Goal: Task Accomplishment & Management: Use online tool/utility

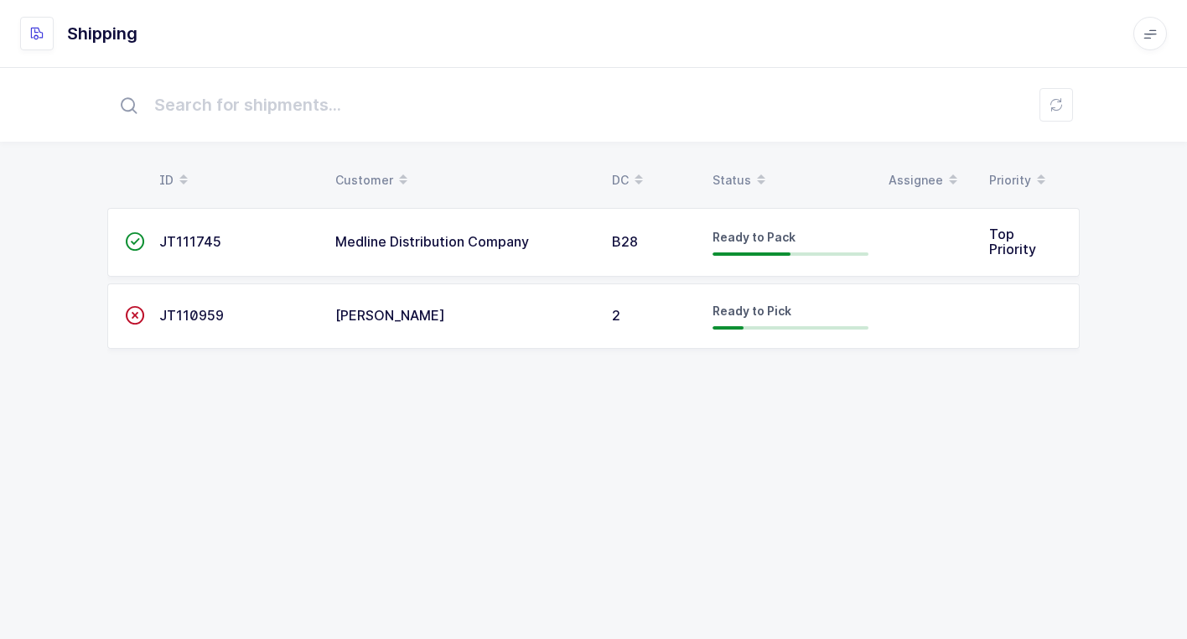
click at [534, 246] on div "Medline Distribution Company" at bounding box center [463, 242] width 257 height 15
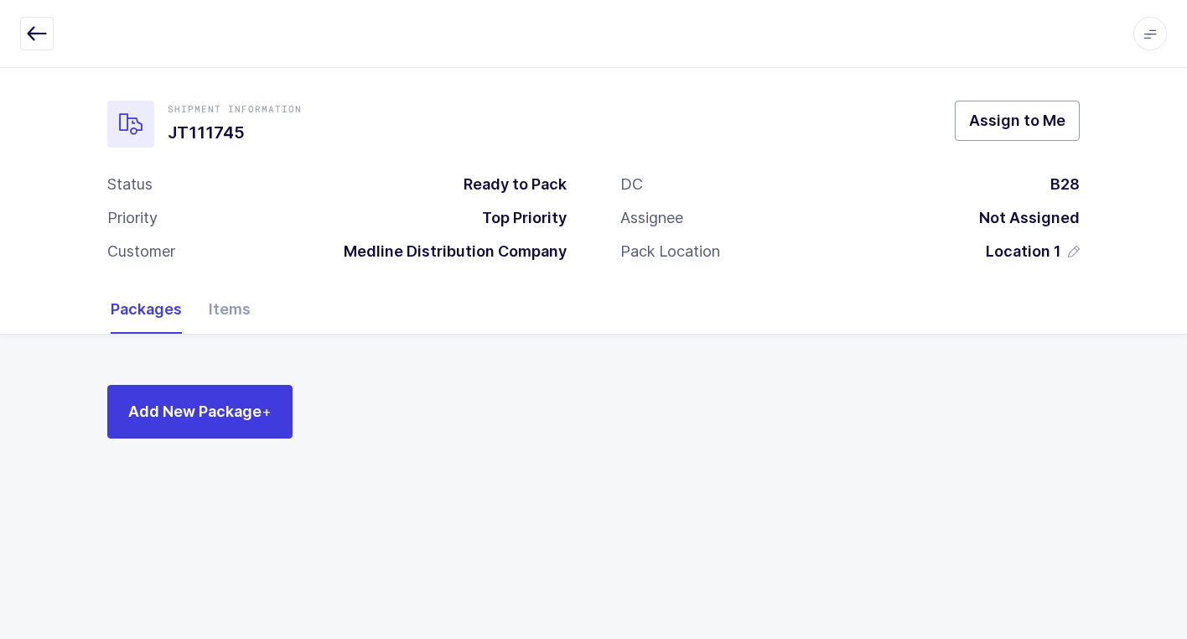
click at [970, 129] on button "Assign to Me" at bounding box center [1017, 121] width 125 height 40
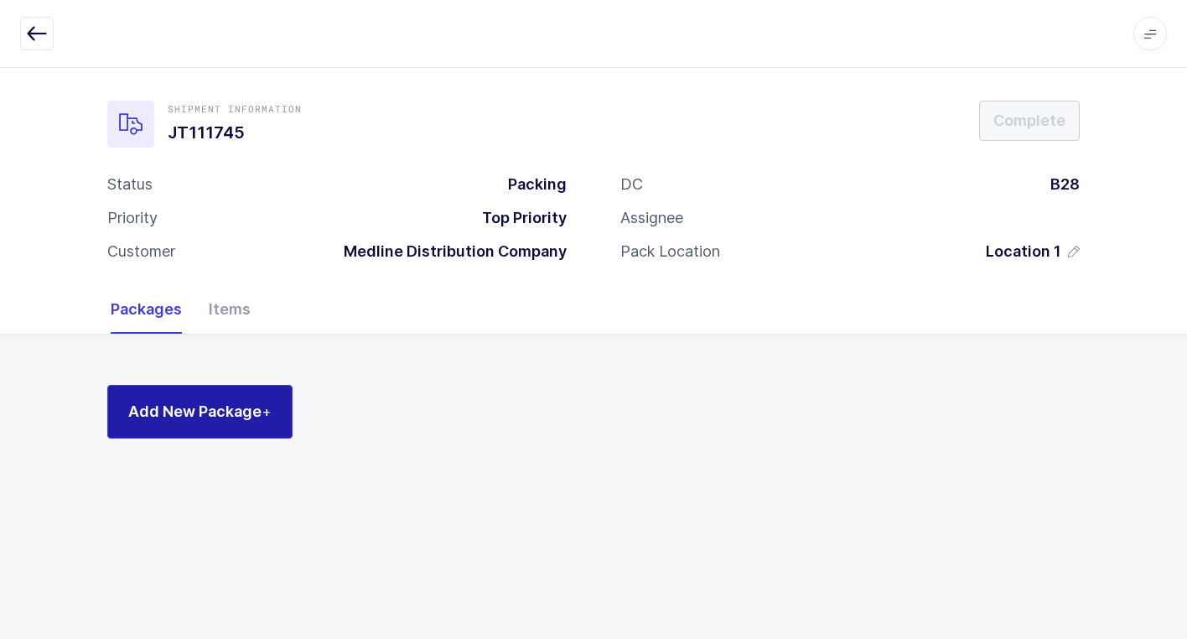
click at [248, 400] on button "Add New Package +" at bounding box center [199, 412] width 185 height 54
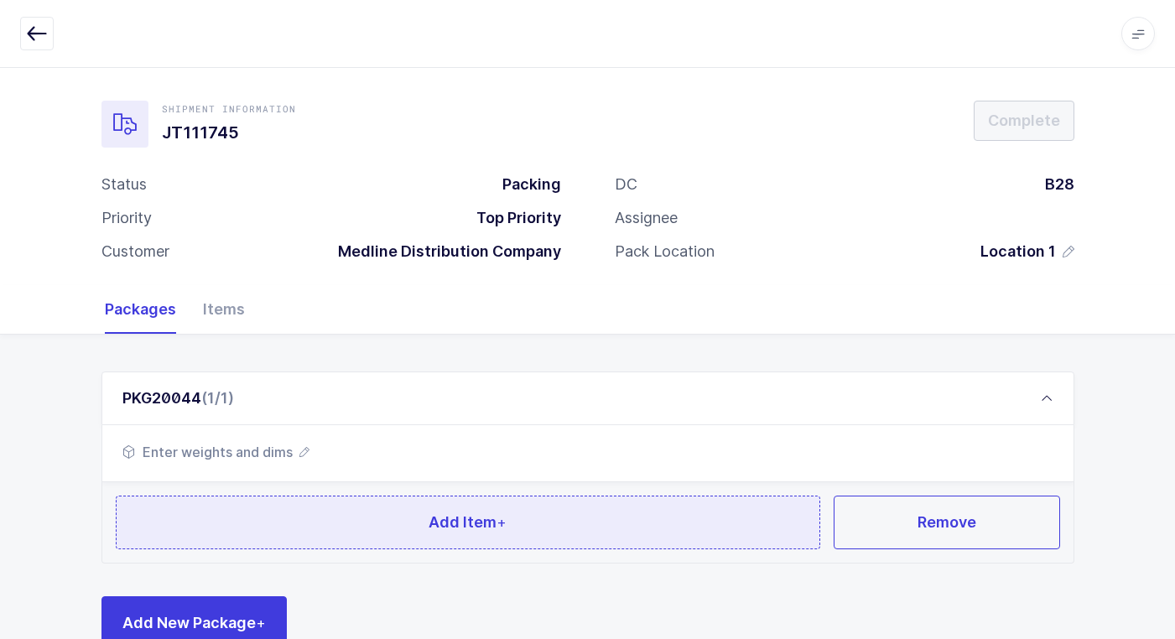
drag, startPoint x: 301, startPoint y: 540, endPoint x: 347, endPoint y: 563, distance: 51.4
click at [327, 564] on div "PKG20044 (1/1) Enter weights and dims Add Item + Remove Add New Package +" at bounding box center [587, 510] width 973 height 278
click at [337, 496] on button "Add Item +" at bounding box center [468, 523] width 705 height 54
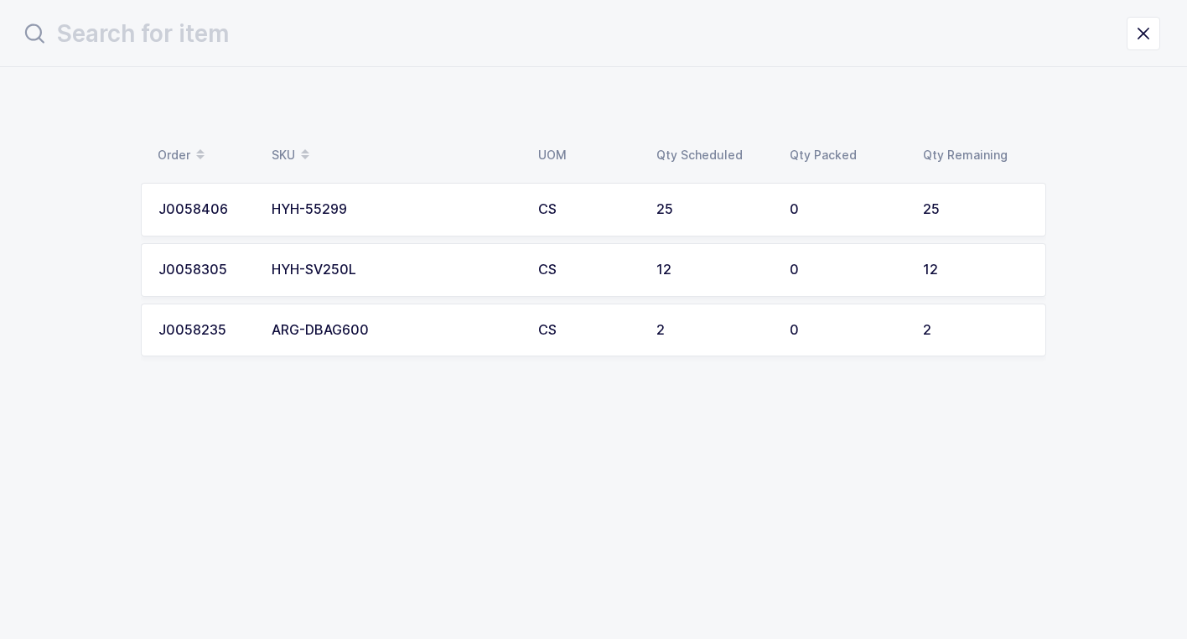
click at [377, 340] on td "ARG-DBAG600" at bounding box center [395, 331] width 267 height 54
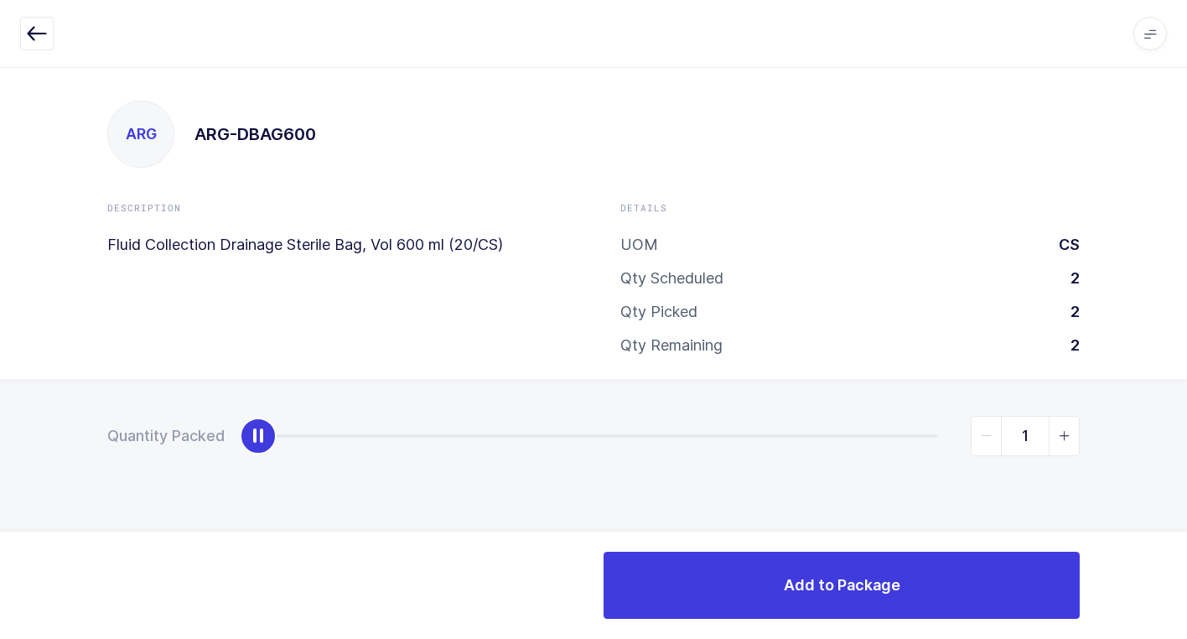
type input "2"
drag, startPoint x: 273, startPoint y: 444, endPoint x: 1192, endPoint y: 518, distance: 922.0
click at [1186, 518] on html "Apps Core [GEOGRAPHIC_DATA] Admin Mission Control Purchasing [PERSON_NAME] Logo…" at bounding box center [593, 319] width 1187 height 639
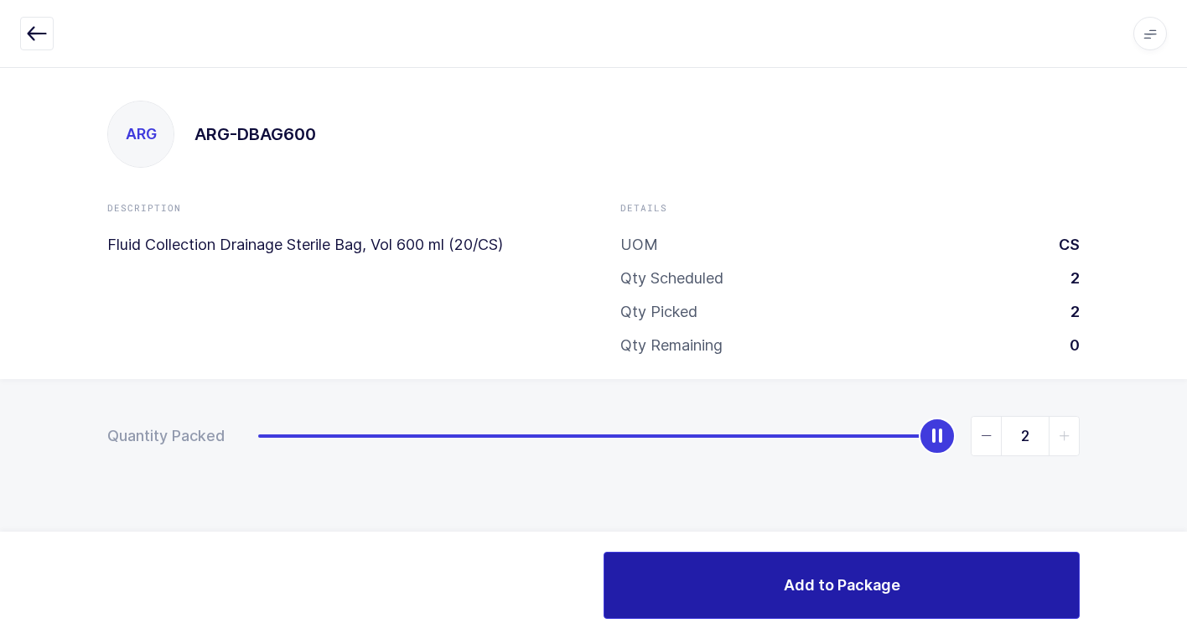
drag, startPoint x: 792, startPoint y: 589, endPoint x: 639, endPoint y: 558, distance: 156.6
click at [776, 579] on button "Add to Package" at bounding box center [842, 585] width 476 height 67
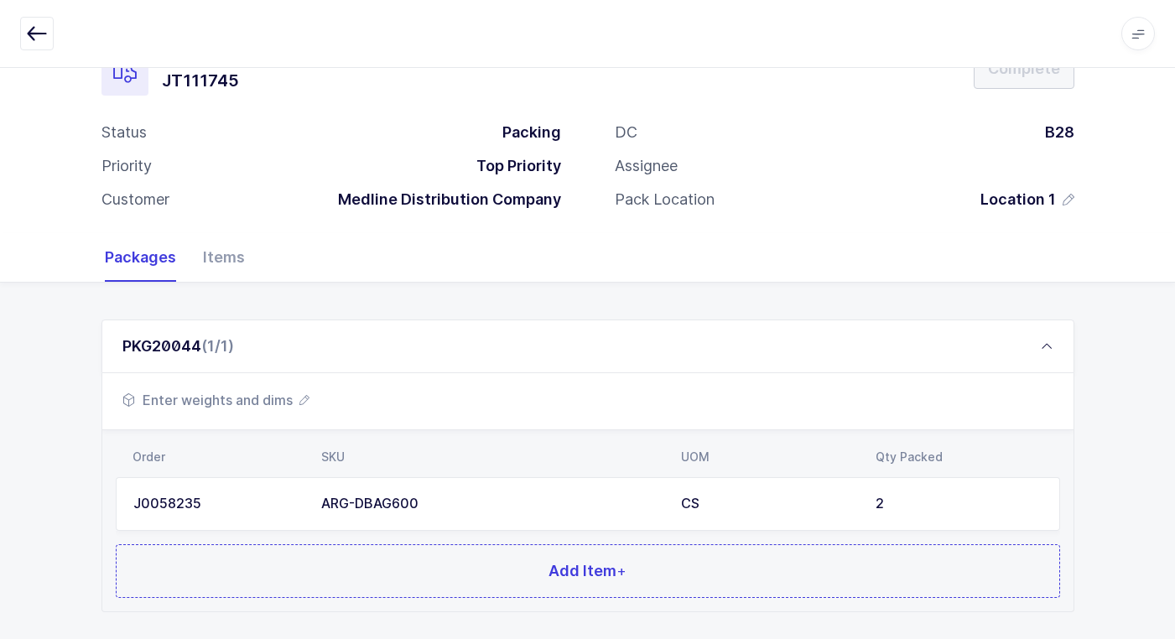
scroll to position [145, 0]
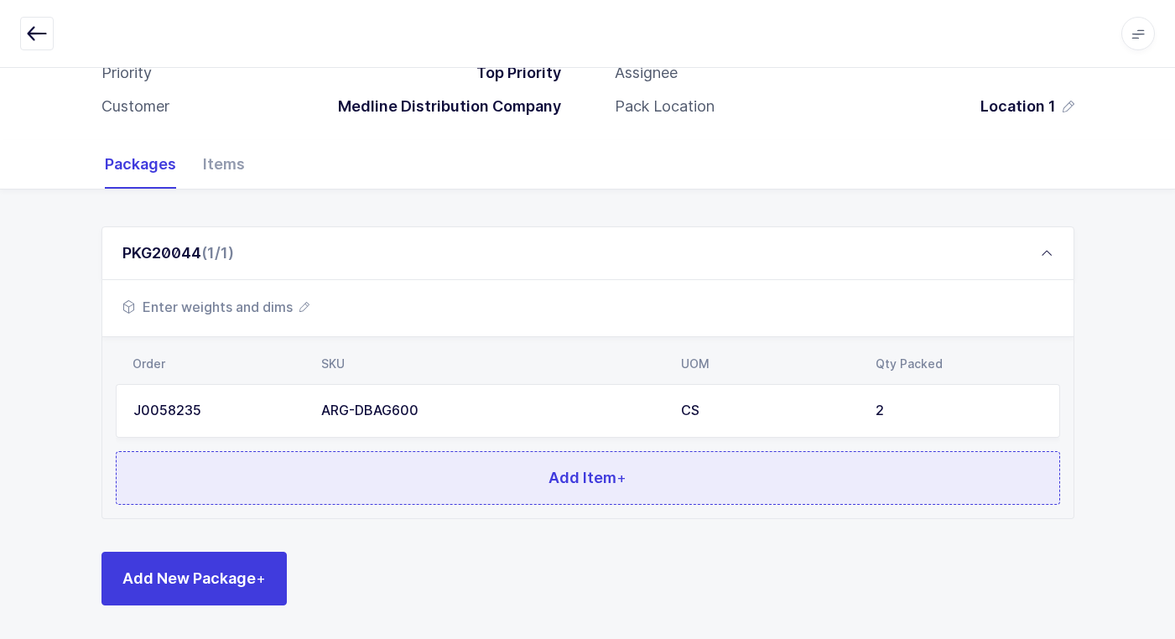
click at [371, 464] on button "Add Item +" at bounding box center [588, 478] width 944 height 54
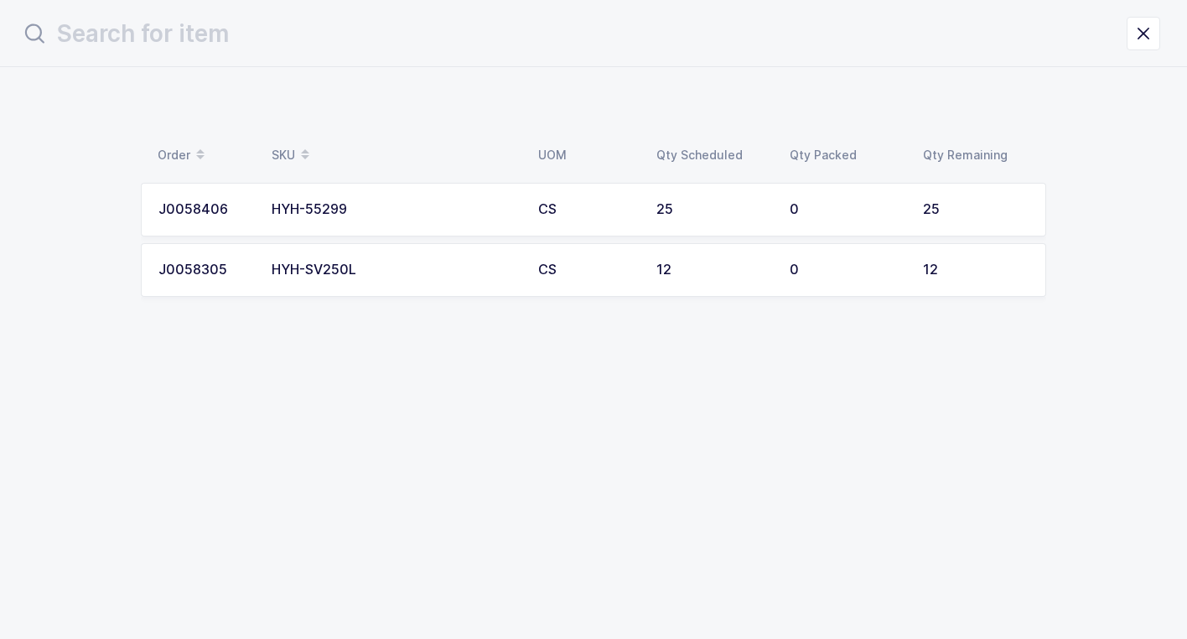
click at [356, 278] on td "HYH-SV250L" at bounding box center [395, 270] width 267 height 54
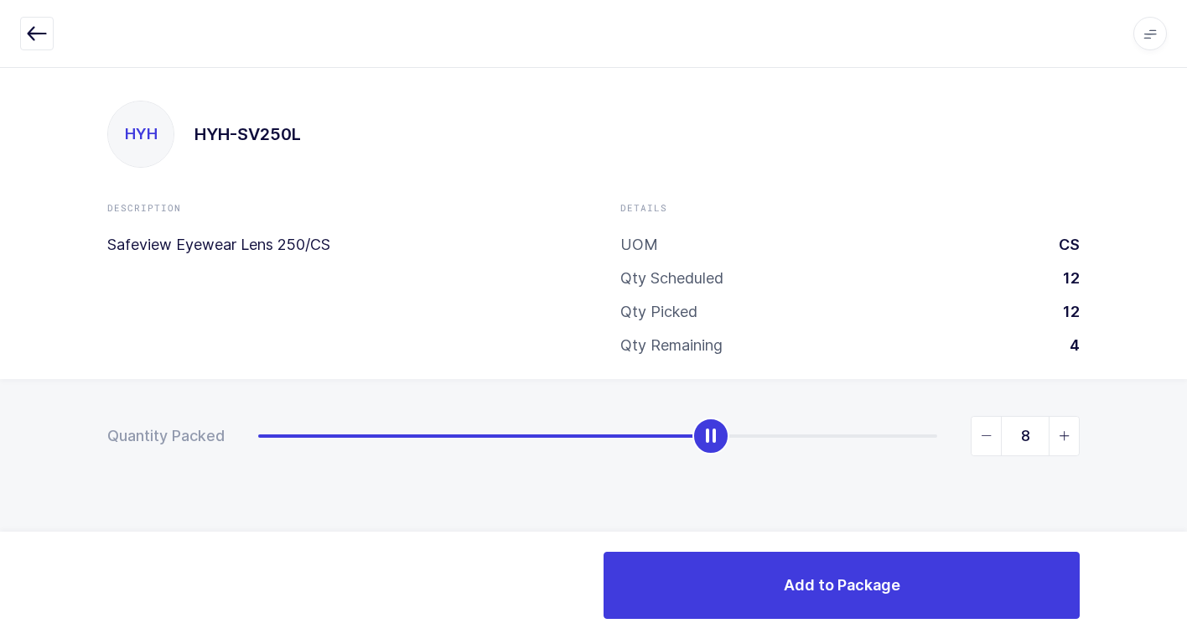
type input "12"
drag, startPoint x: 274, startPoint y: 441, endPoint x: 1106, endPoint y: 464, distance: 832.1
click at [1186, 446] on html "Apps Core [GEOGRAPHIC_DATA] Admin Mission Control Purchasing [PERSON_NAME] Logo…" at bounding box center [593, 319] width 1187 height 639
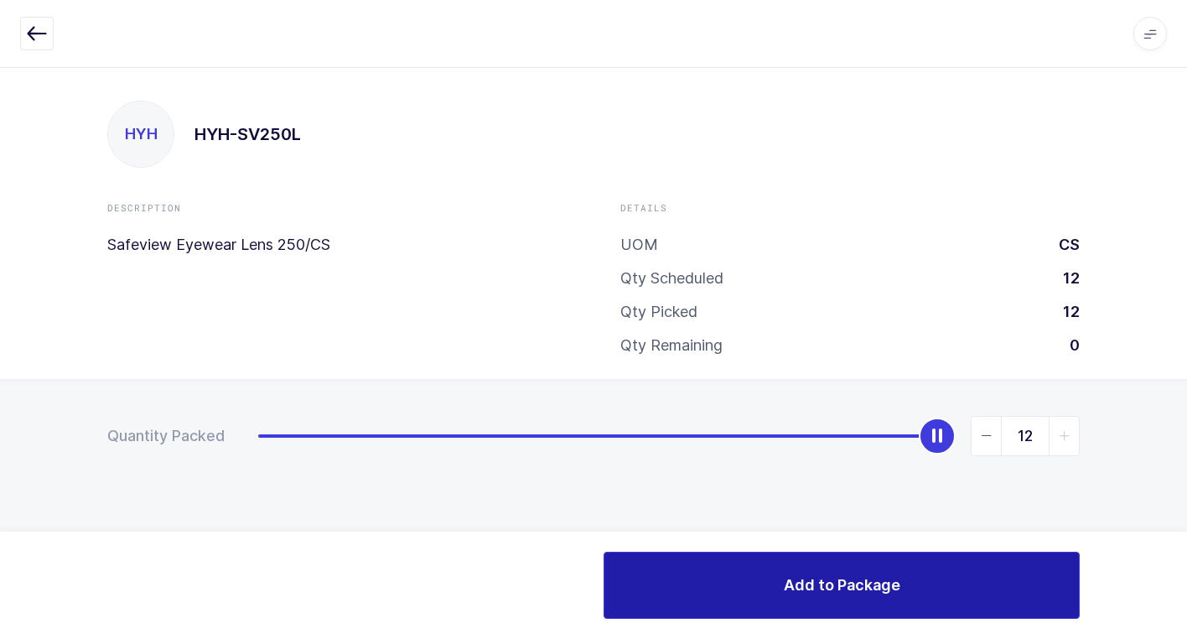
drag, startPoint x: 773, startPoint y: 576, endPoint x: 732, endPoint y: 567, distance: 42.1
click at [761, 576] on button "Add to Package" at bounding box center [842, 585] width 476 height 67
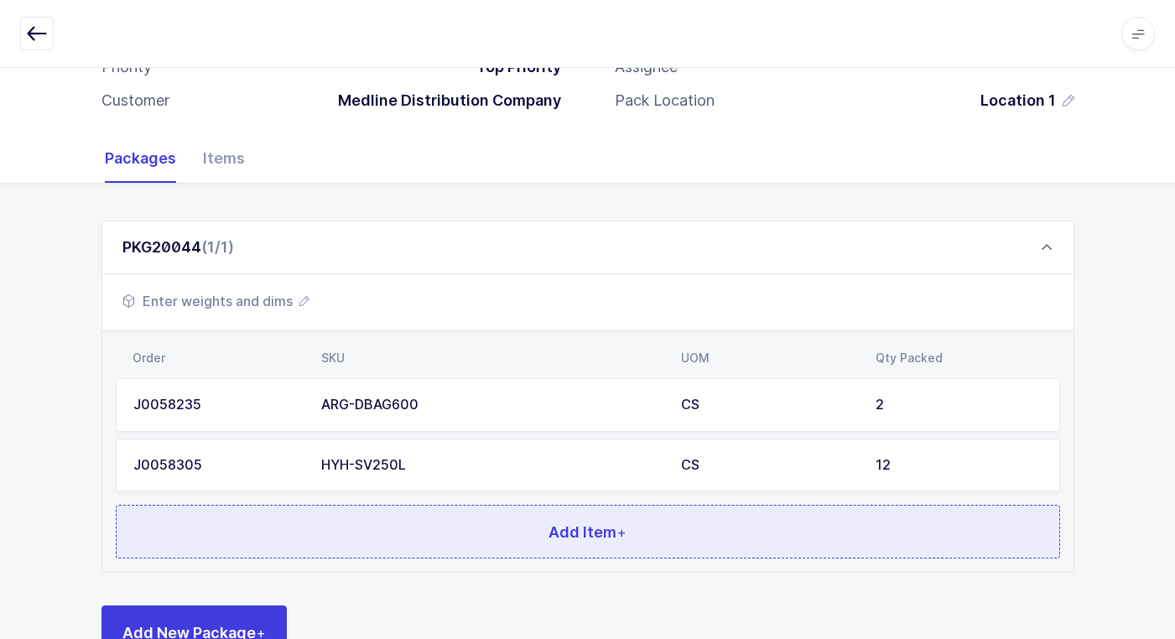
scroll to position [205, 0]
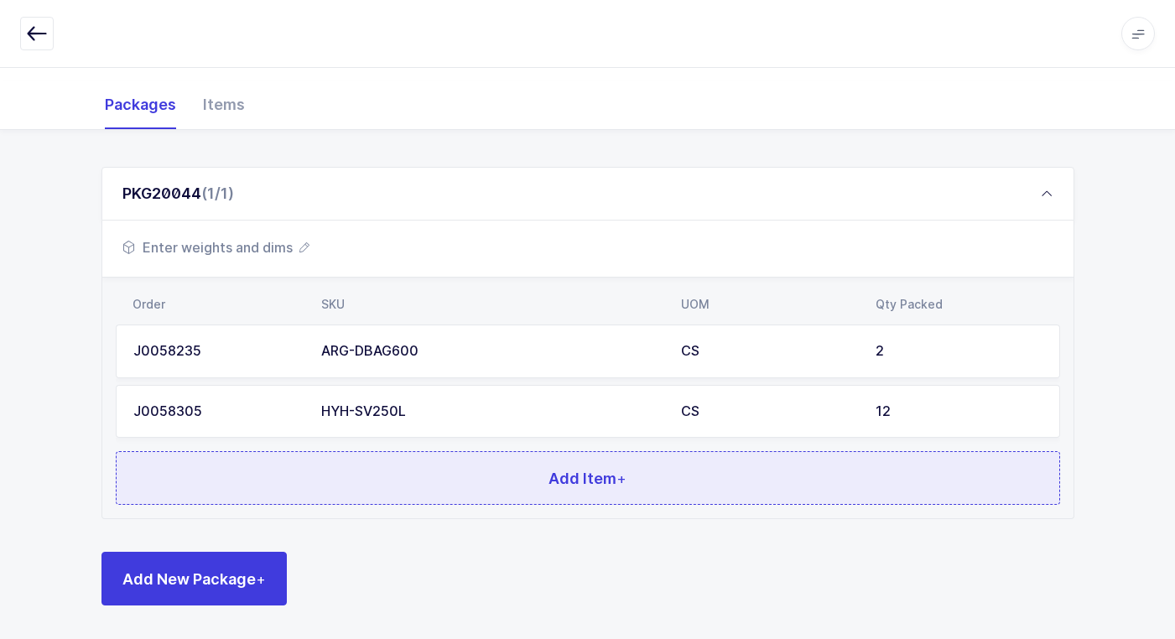
click at [470, 465] on button "Add Item +" at bounding box center [588, 478] width 944 height 54
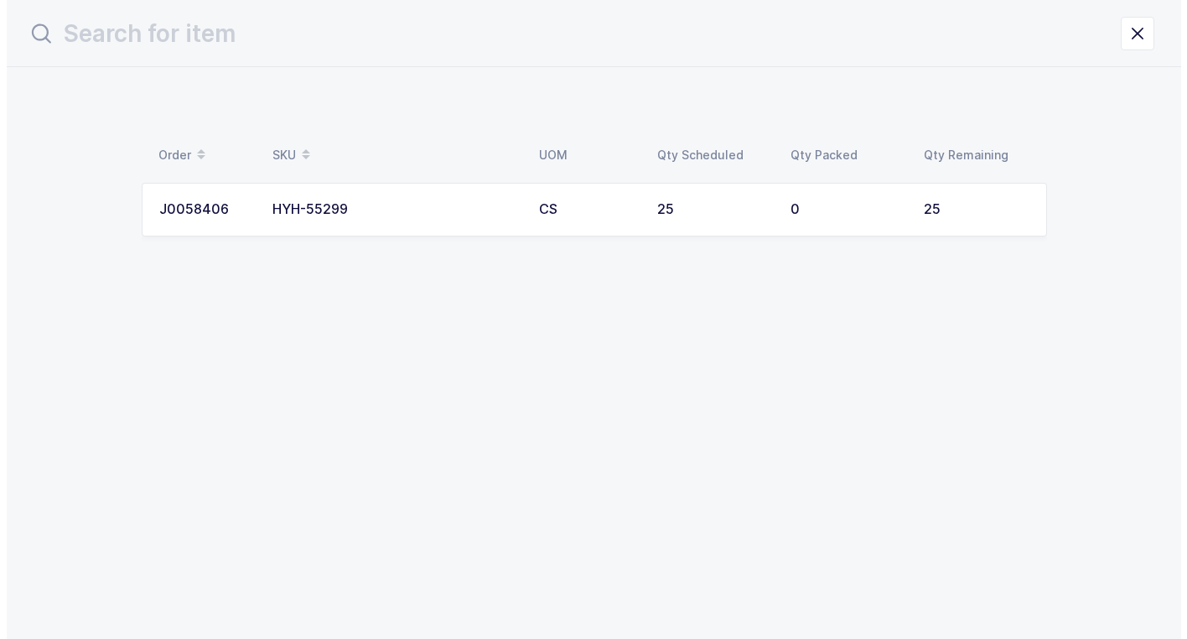
scroll to position [0, 0]
click at [331, 215] on td "HYH-55299" at bounding box center [395, 210] width 267 height 54
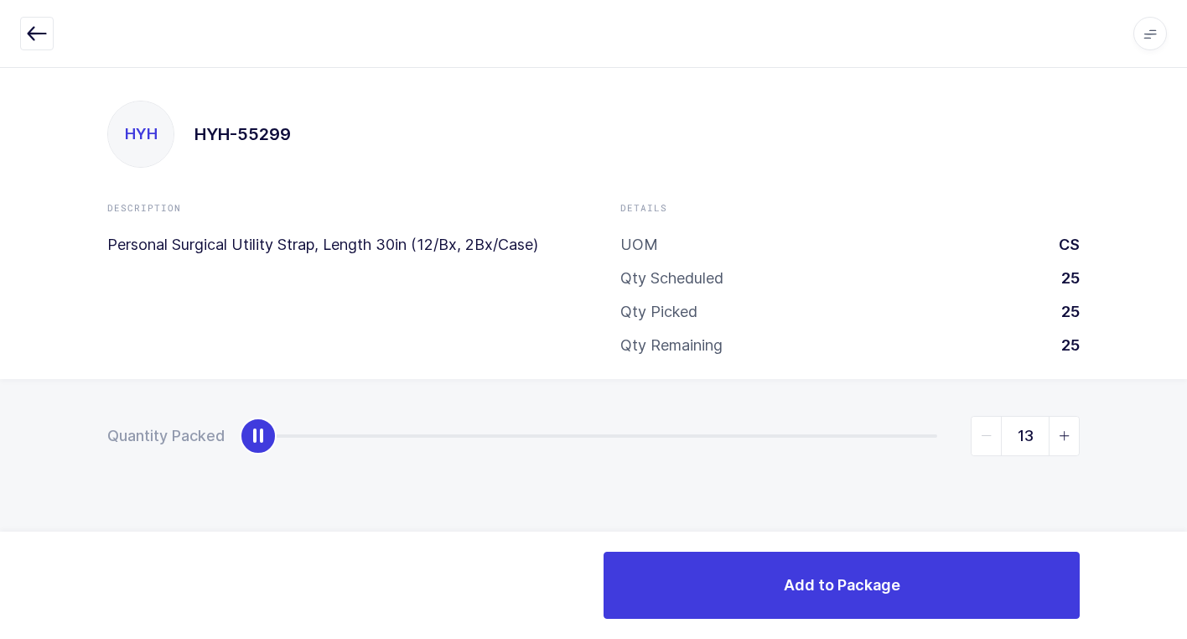
type input "25"
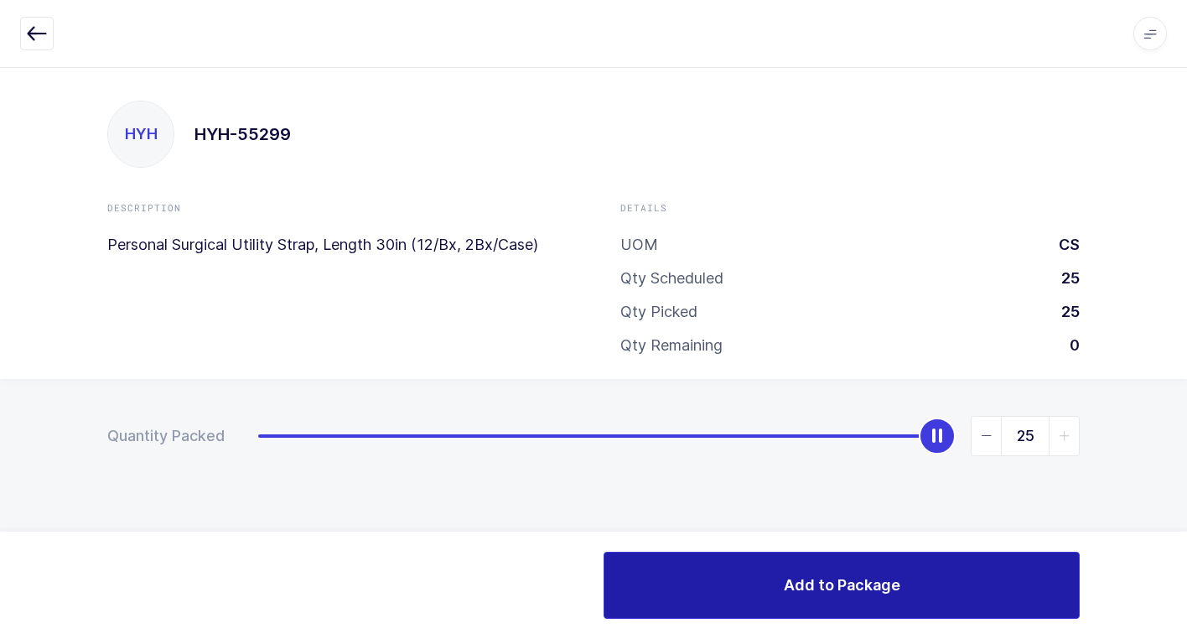
drag, startPoint x: 267, startPoint y: 438, endPoint x: 968, endPoint y: 574, distance: 714.0
click at [1166, 548] on div "Apps Core [GEOGRAPHIC_DATA] Admin Mission Control Purchasing [PERSON_NAME] Logo…" at bounding box center [593, 353] width 1187 height 572
drag, startPoint x: 820, startPoint y: 585, endPoint x: 765, endPoint y: 574, distance: 56.4
click at [791, 586] on span "Add to Package" at bounding box center [842, 584] width 117 height 21
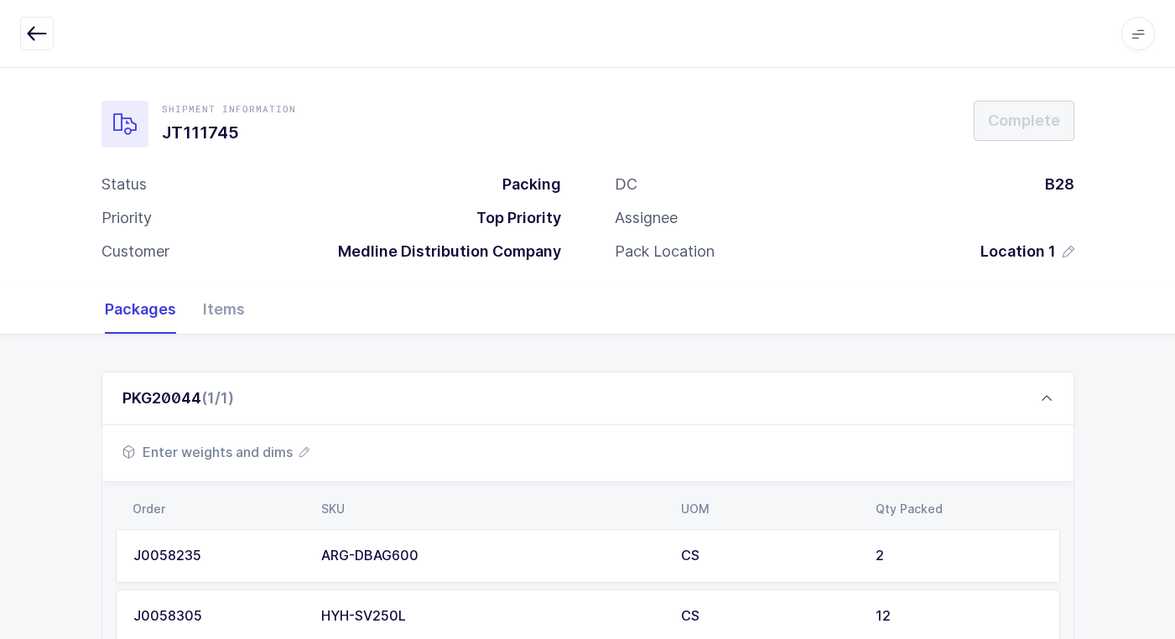
click at [247, 451] on span "Enter weights and dims" at bounding box center [215, 452] width 187 height 20
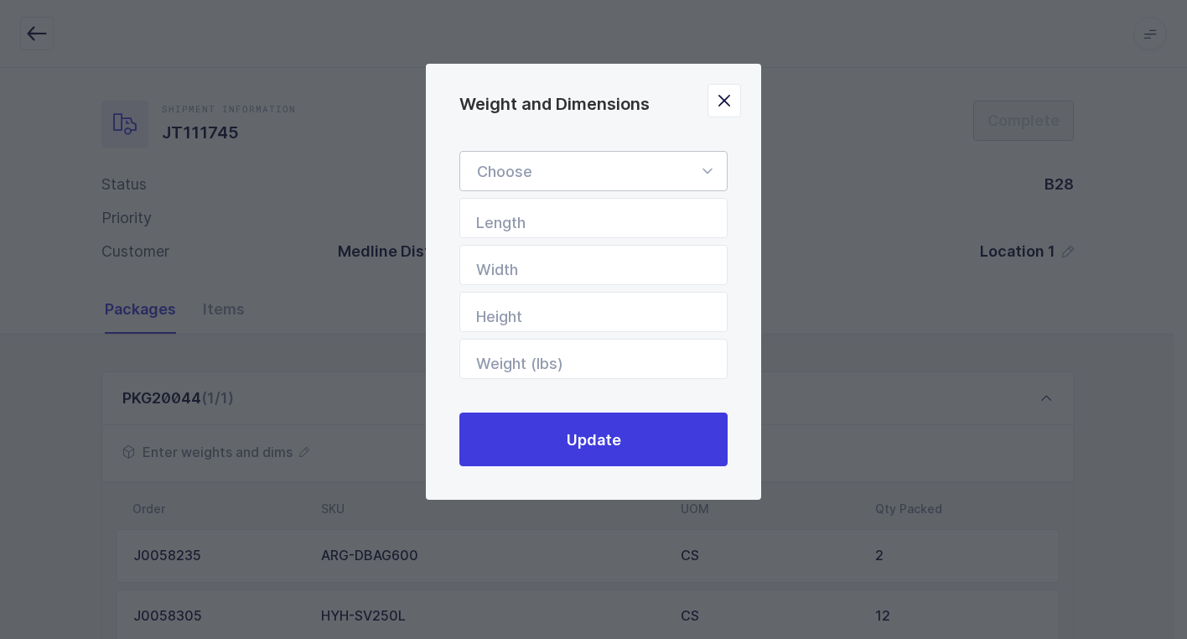
click at [706, 168] on icon "Weight and Dimensions" at bounding box center [707, 171] width 21 height 40
click at [579, 286] on li "Box" at bounding box center [600, 283] width 266 height 32
type input "Box"
click at [642, 217] on input "Length" at bounding box center [594, 218] width 268 height 40
type input "24"
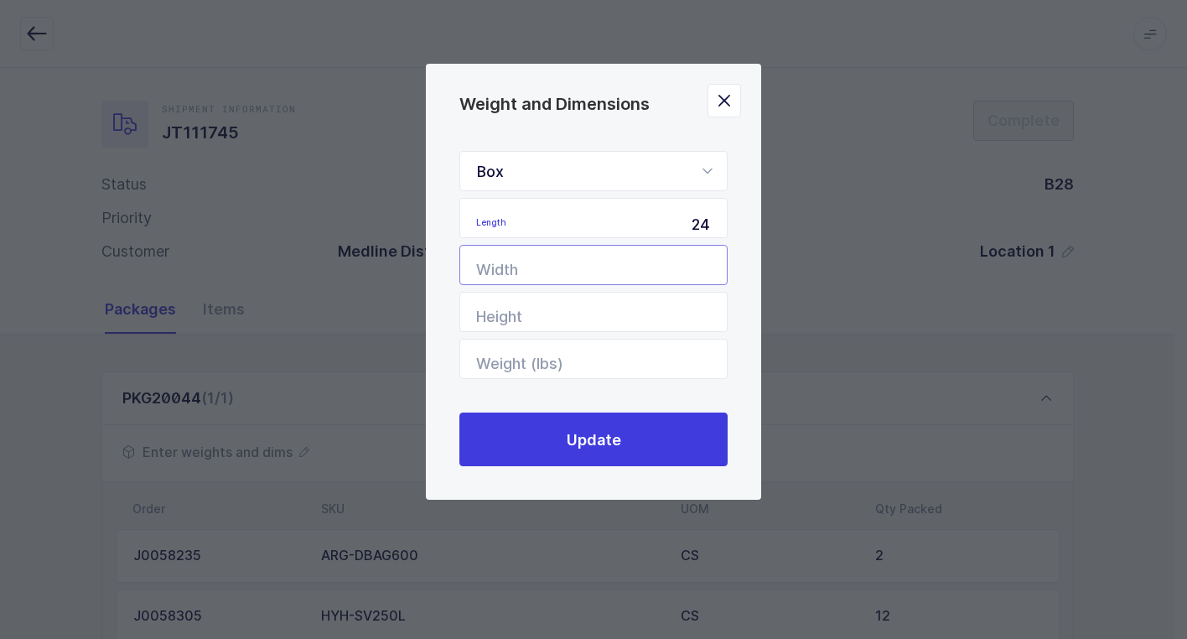
click at [674, 270] on input "Width" at bounding box center [594, 265] width 268 height 40
type input "24"
click at [670, 296] on input "Height" at bounding box center [594, 312] width 268 height 40
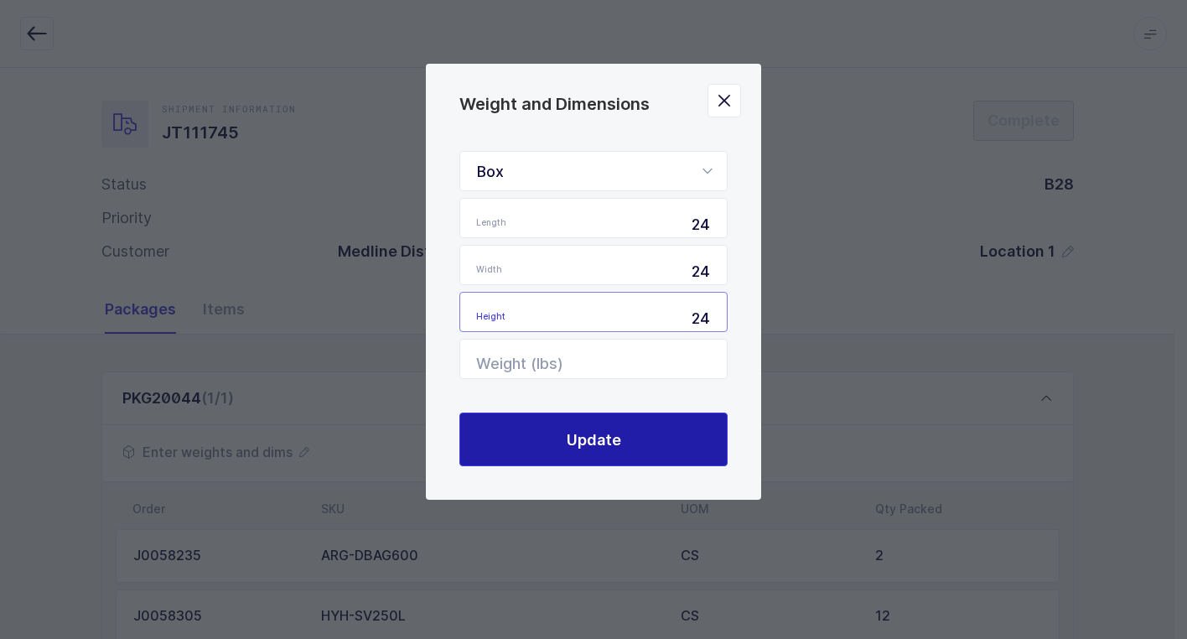
type input "24"
click at [662, 453] on button "Update" at bounding box center [594, 440] width 268 height 54
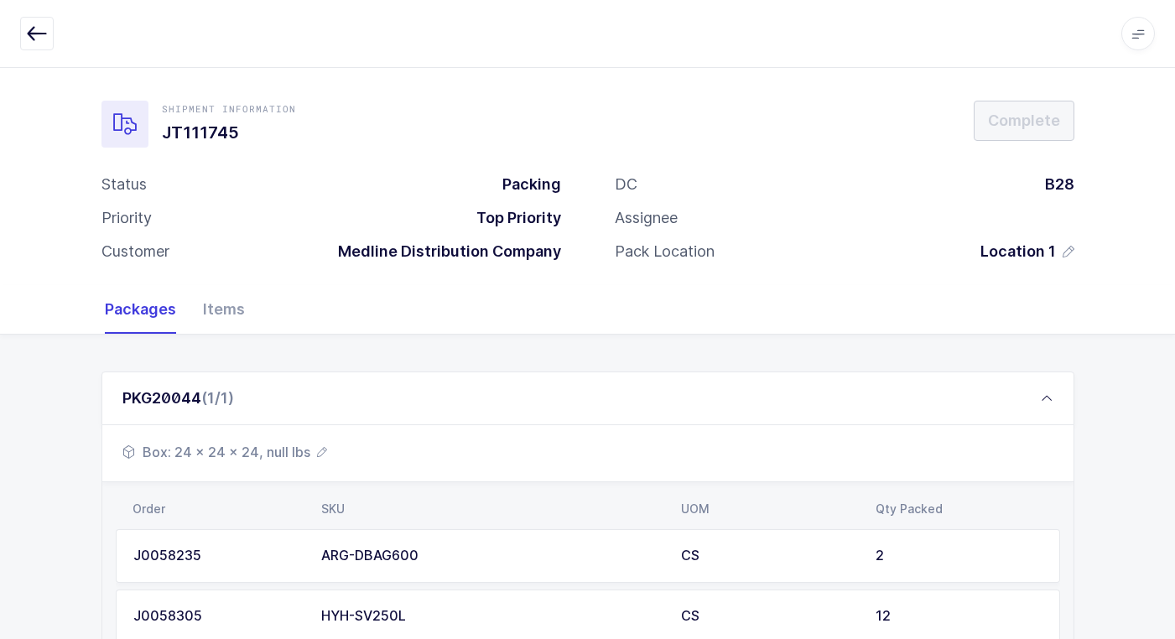
click at [277, 449] on span "Box: 24 x 24 x 24, null lbs" at bounding box center [224, 452] width 205 height 20
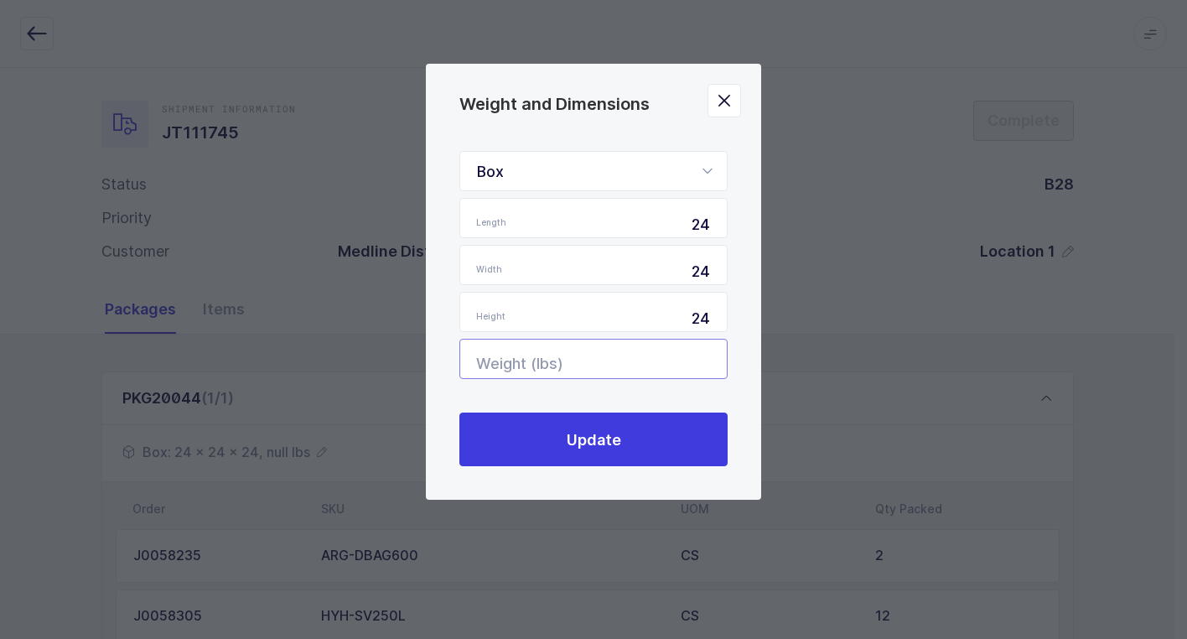
click at [595, 366] on input "Weight (lbs)" at bounding box center [594, 359] width 268 height 40
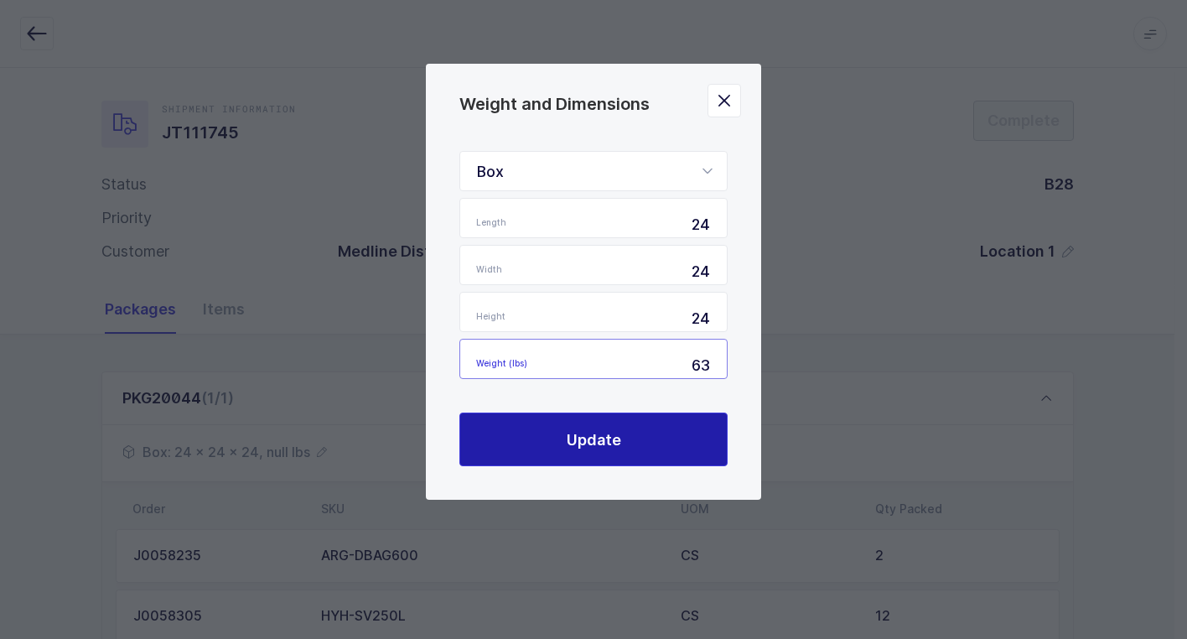
type input "63"
click at [572, 439] on span "Update" at bounding box center [594, 439] width 55 height 21
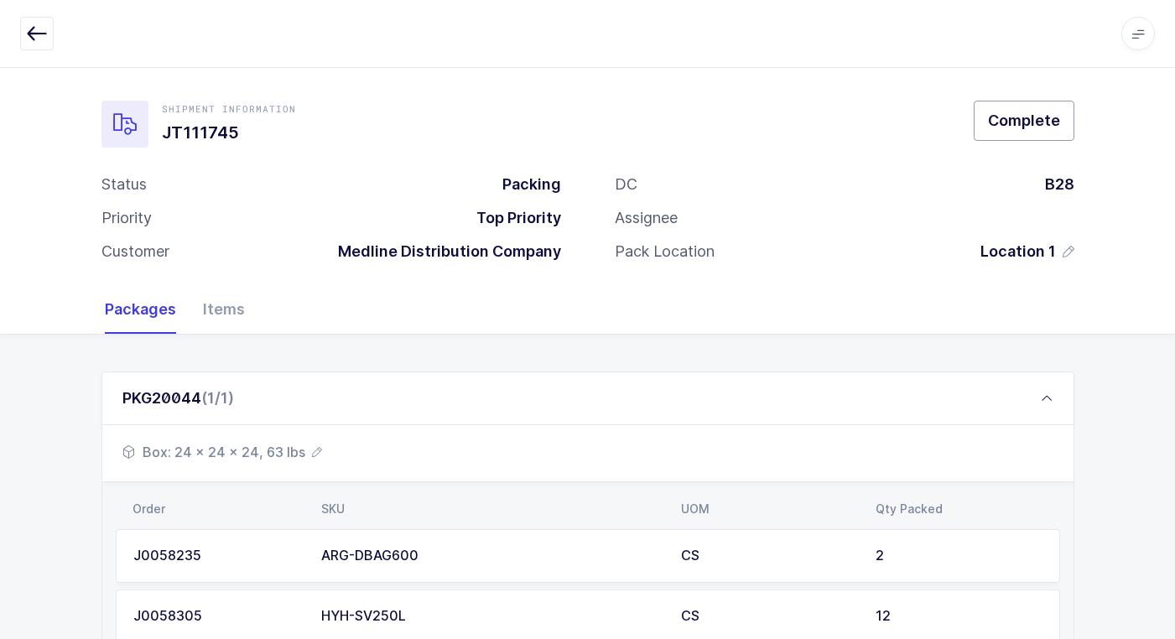
click at [1055, 128] on button "Complete" at bounding box center [1024, 121] width 101 height 40
